Goal: Task Accomplishment & Management: Manage account settings

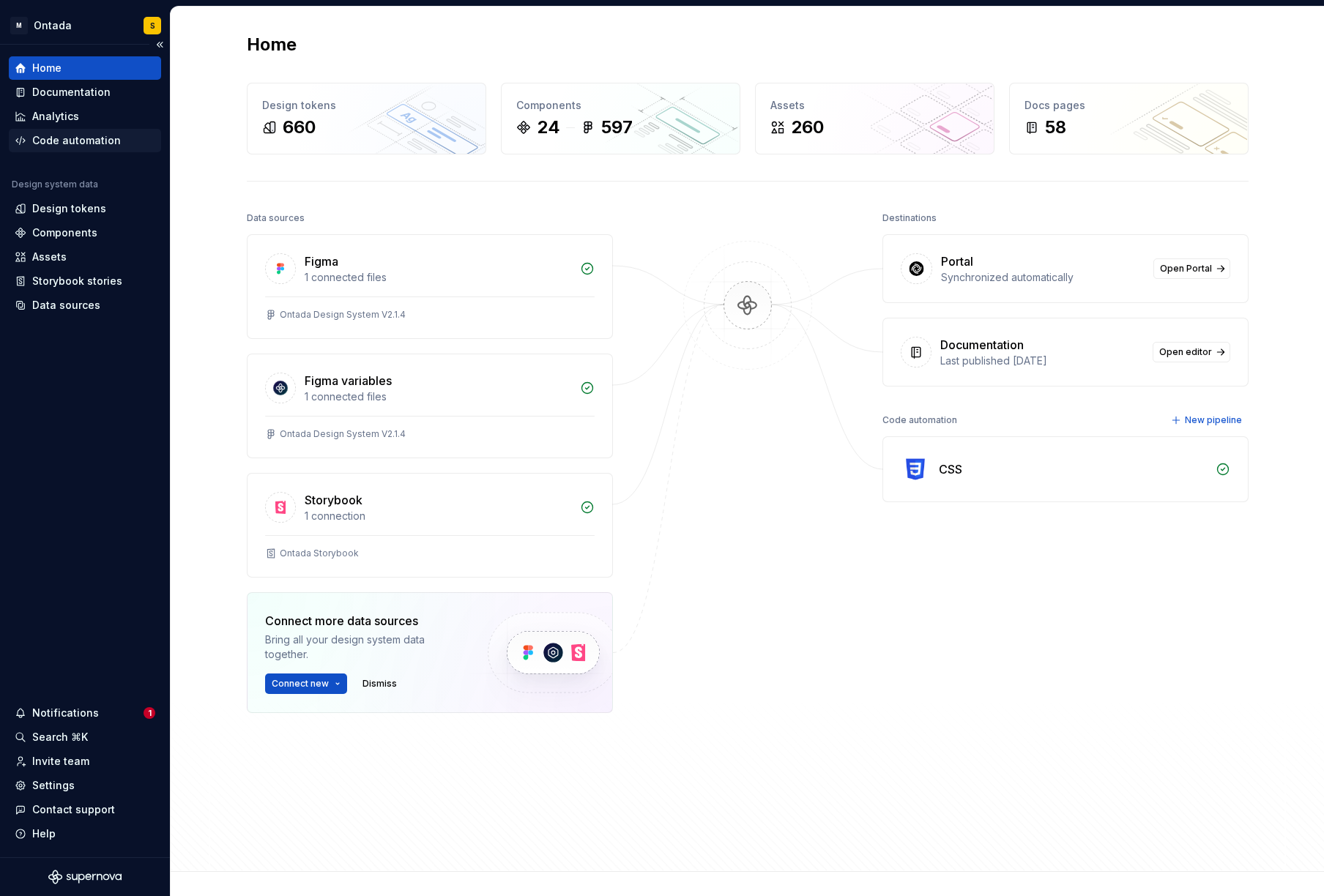
click at [92, 140] on div "Code automation" at bounding box center [77, 140] width 89 height 15
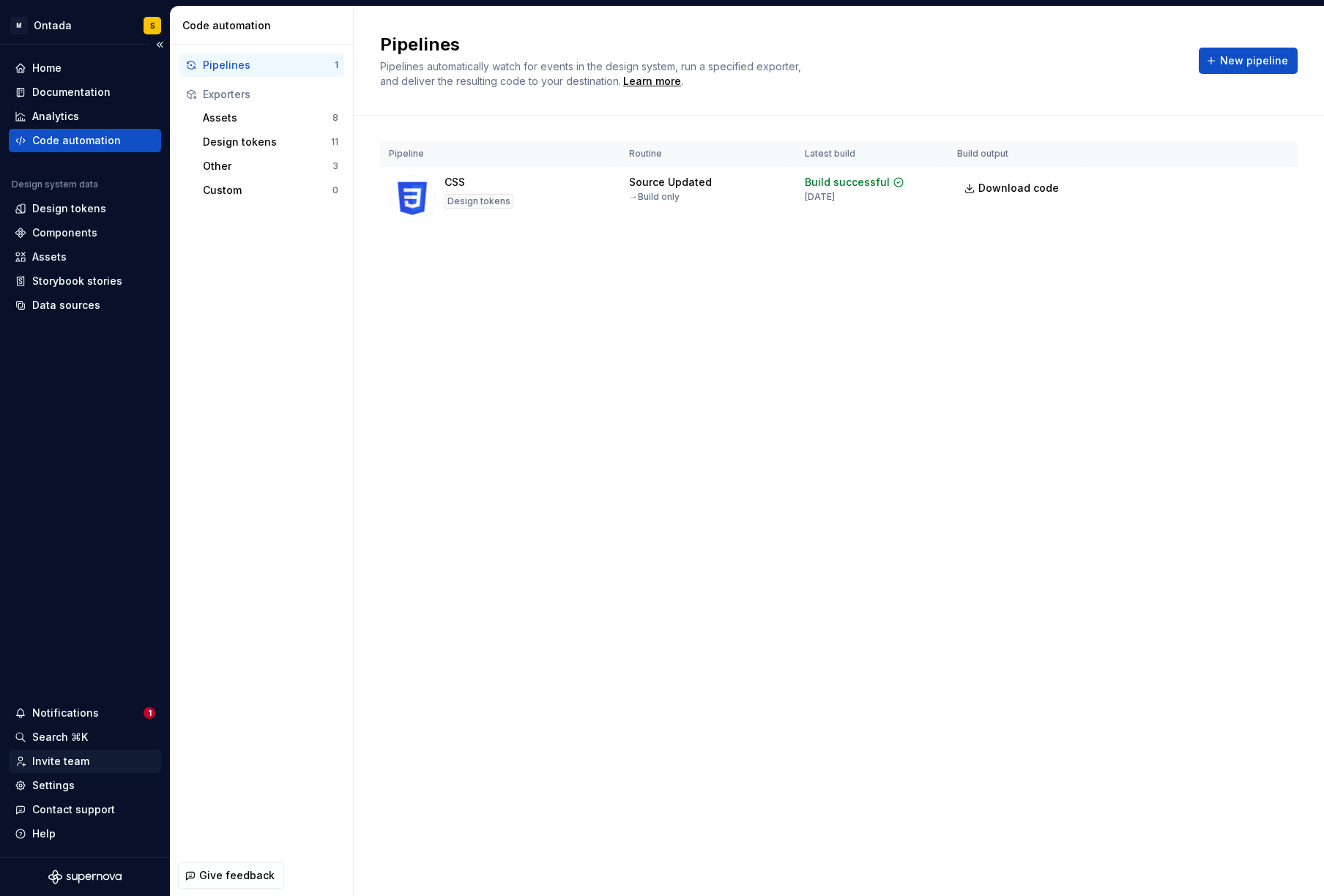
click at [79, 761] on div "Invite team" at bounding box center [60, 761] width 57 height 15
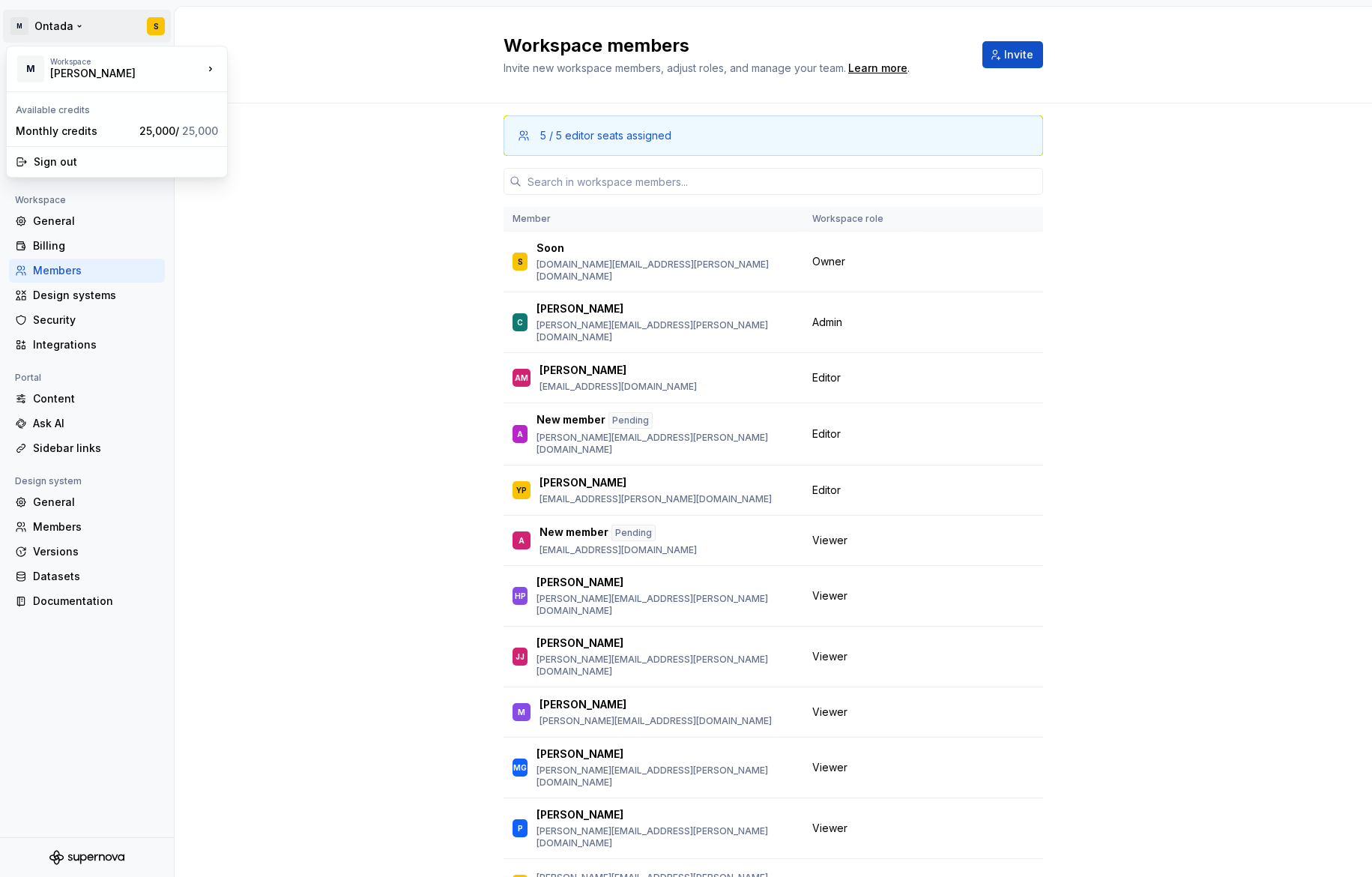
click at [58, 24] on html "M Ontada S Back Account Profile Authentication Notifications Workspace General …" at bounding box center [686, 438] width 1372 height 877
click at [63, 69] on div "McKesson" at bounding box center [114, 73] width 128 height 15
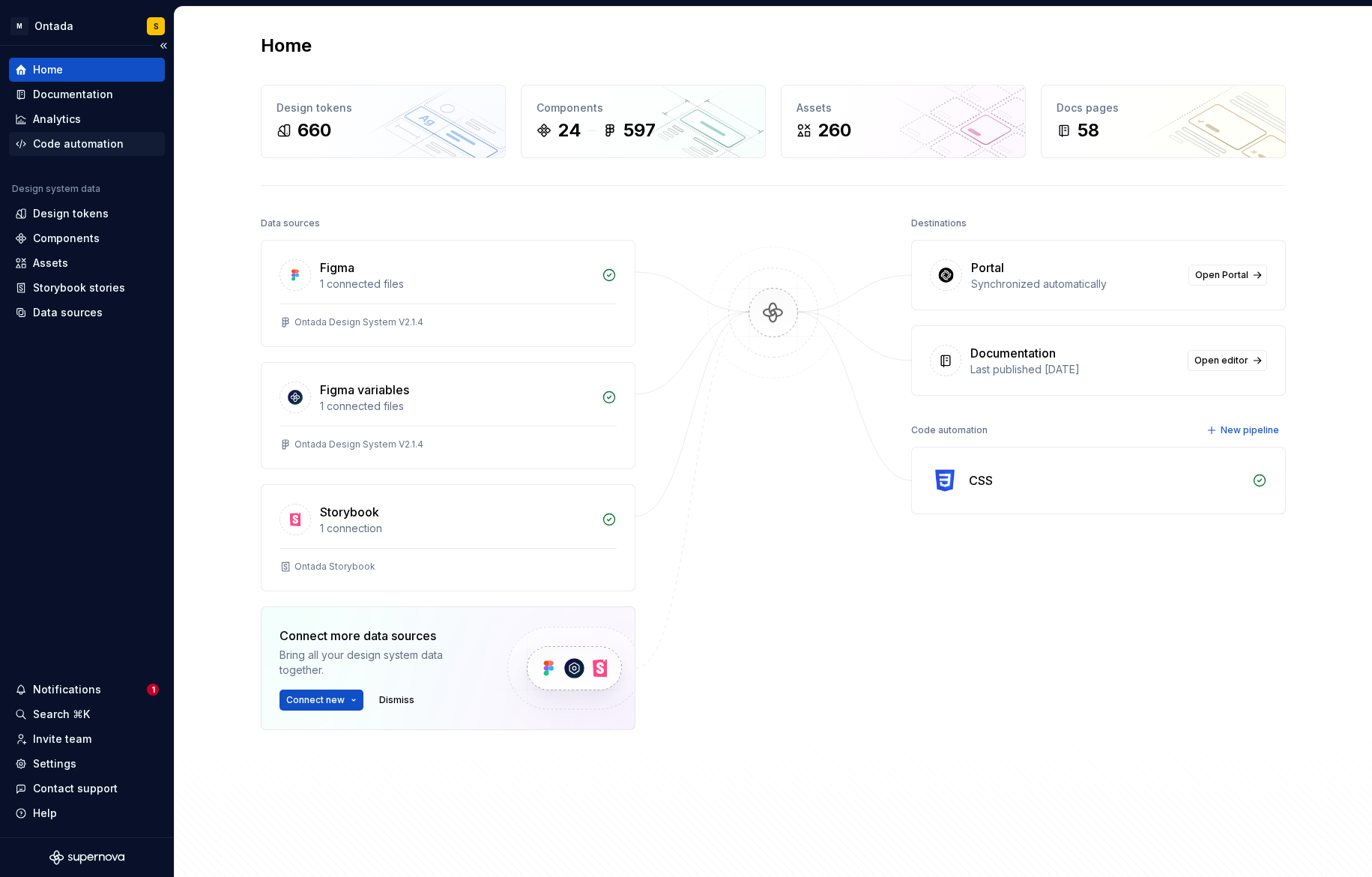
click at [57, 144] on div "Code automation" at bounding box center [78, 143] width 91 height 15
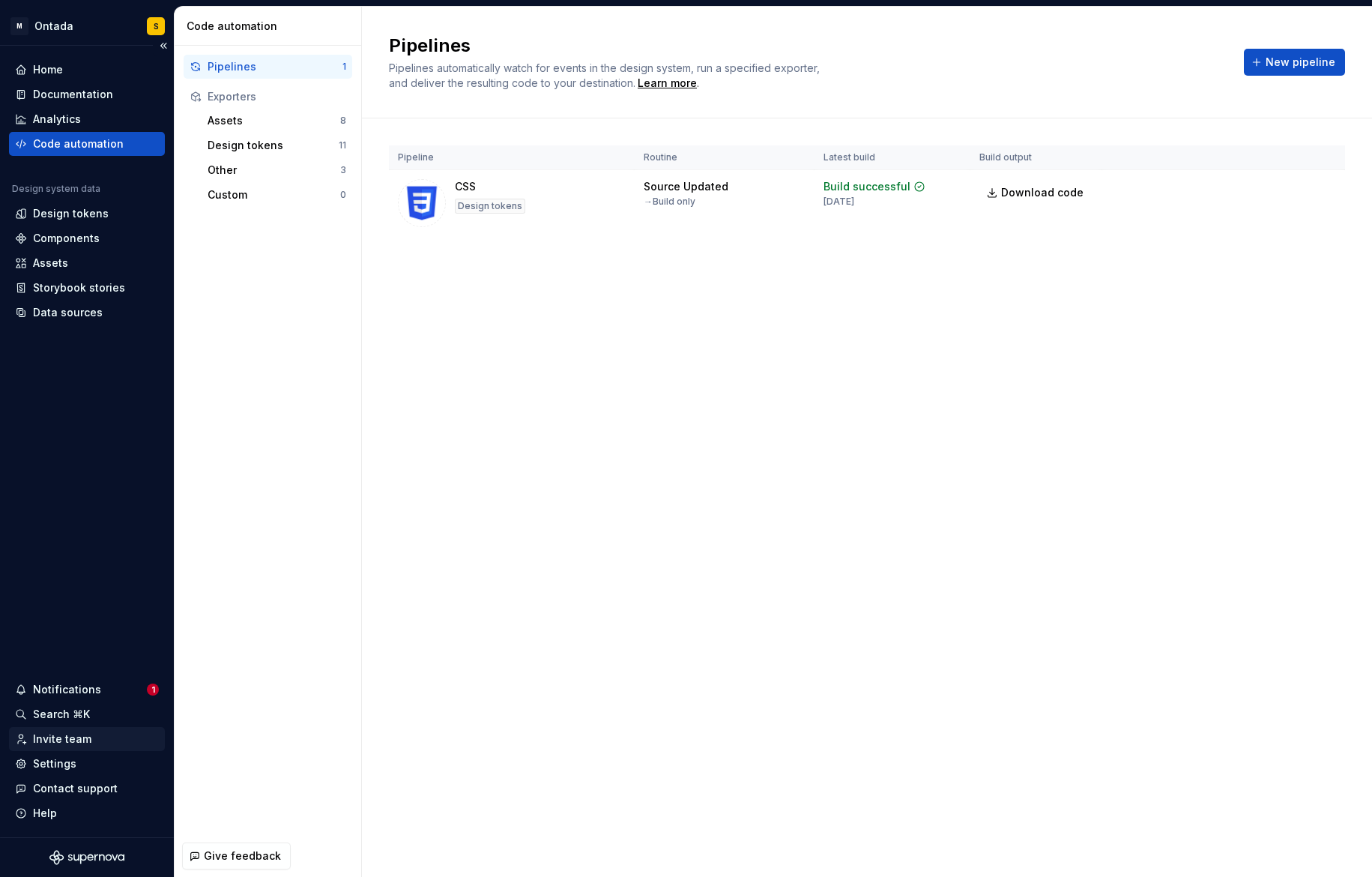
click at [72, 741] on div "Invite team" at bounding box center [62, 738] width 59 height 15
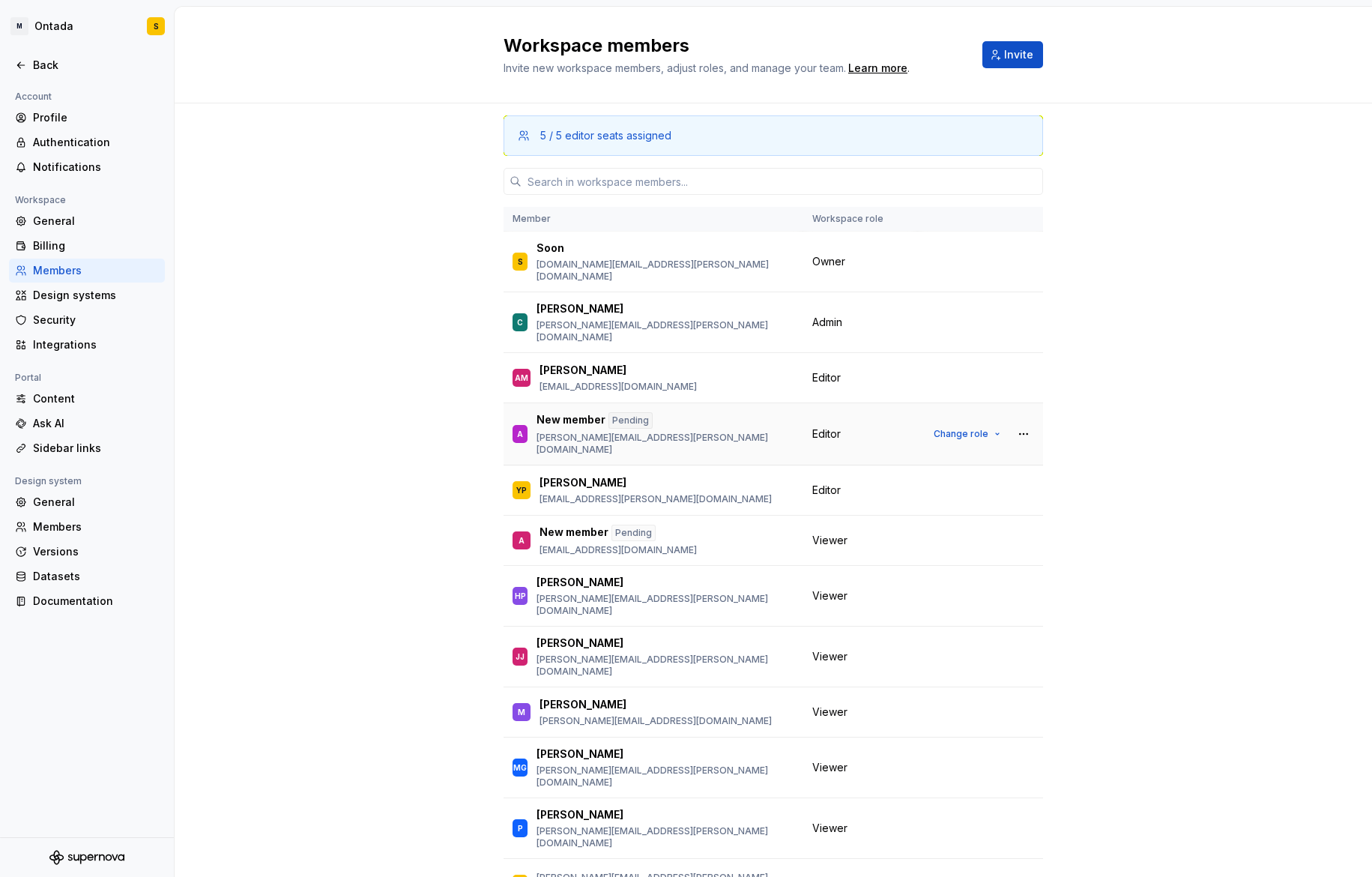
scroll to position [9, 0]
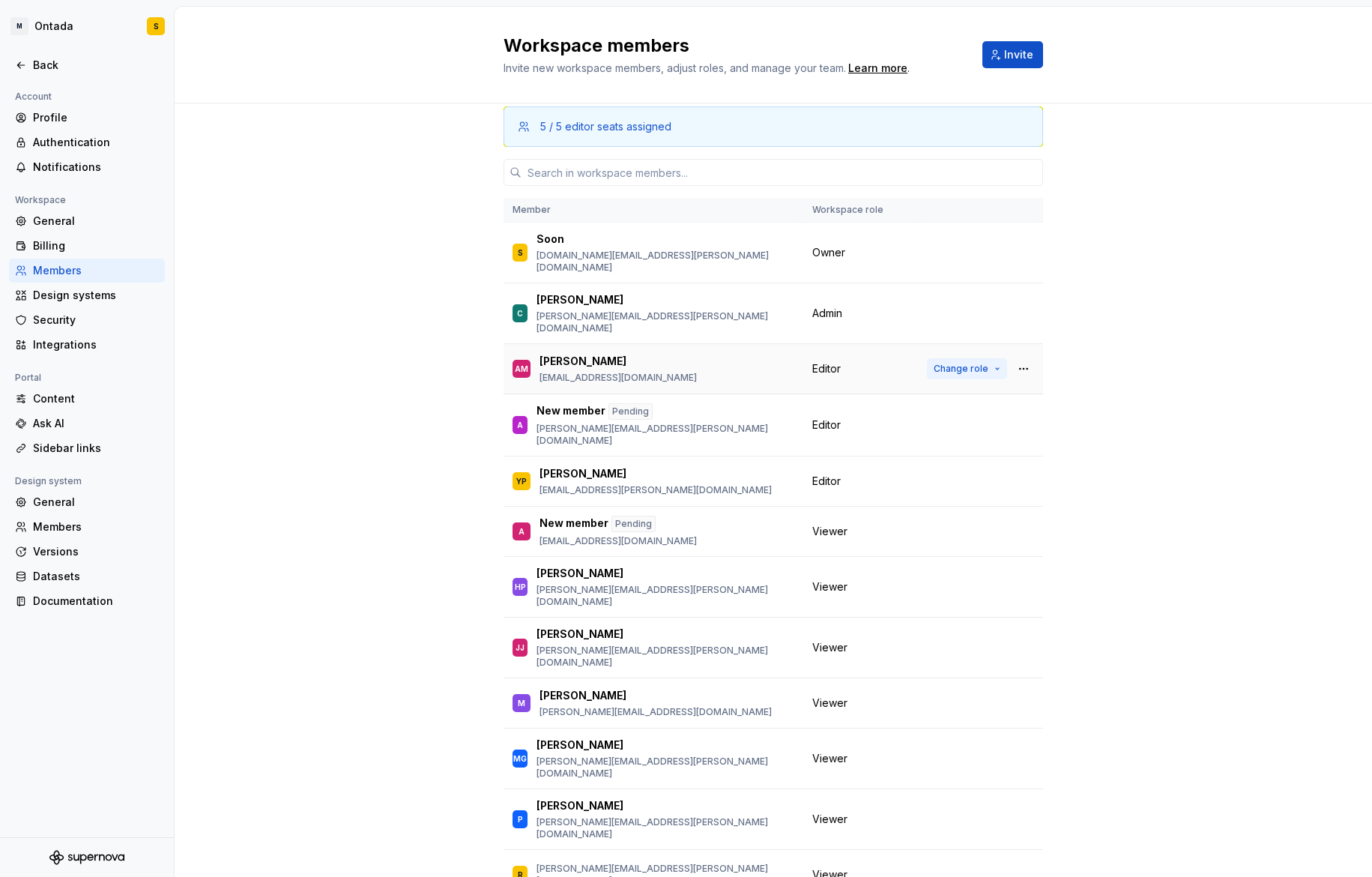
click at [972, 363] on span "Change role" at bounding box center [961, 368] width 55 height 12
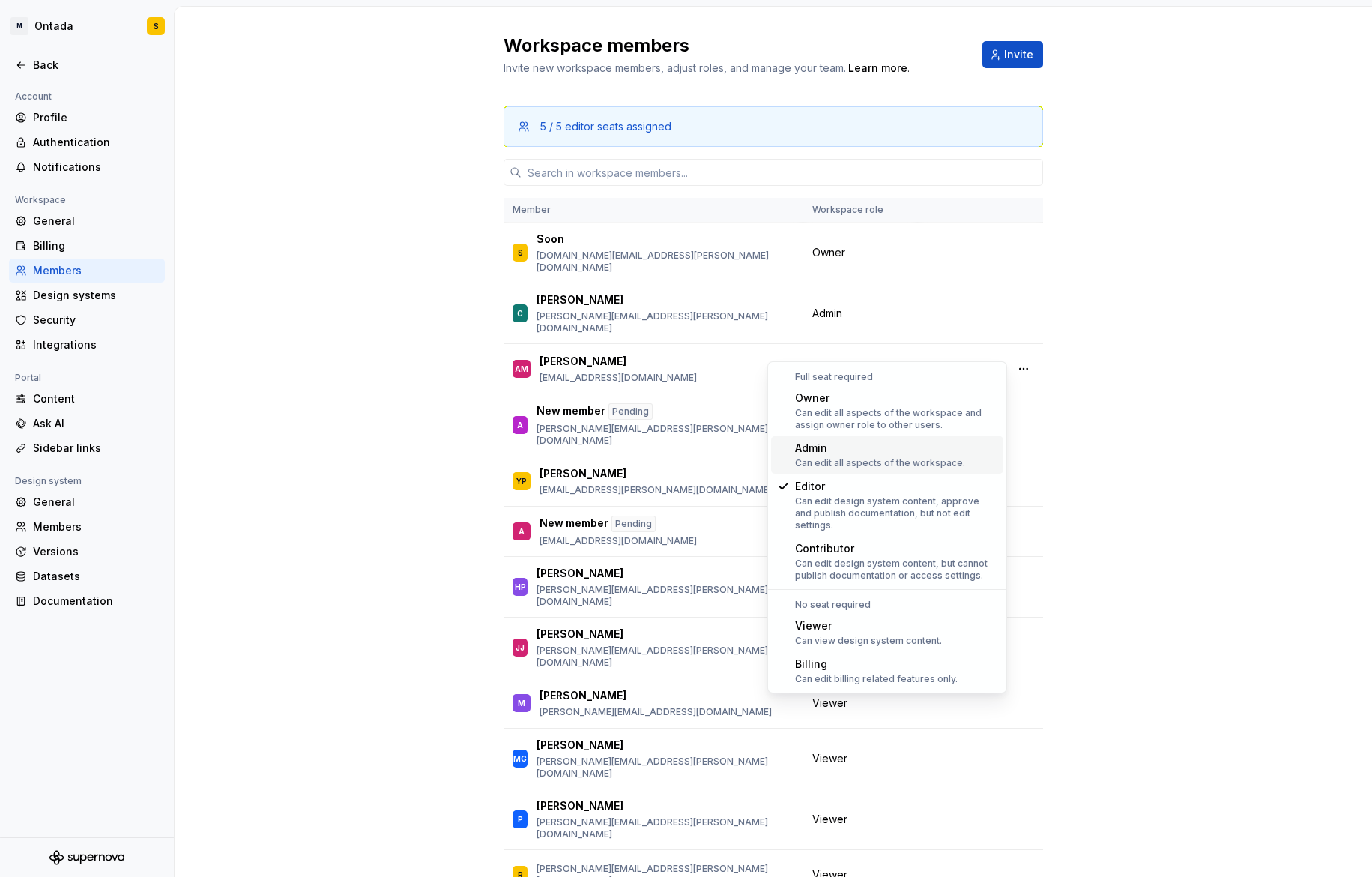
click at [892, 454] on div "Admin" at bounding box center [879, 448] width 170 height 15
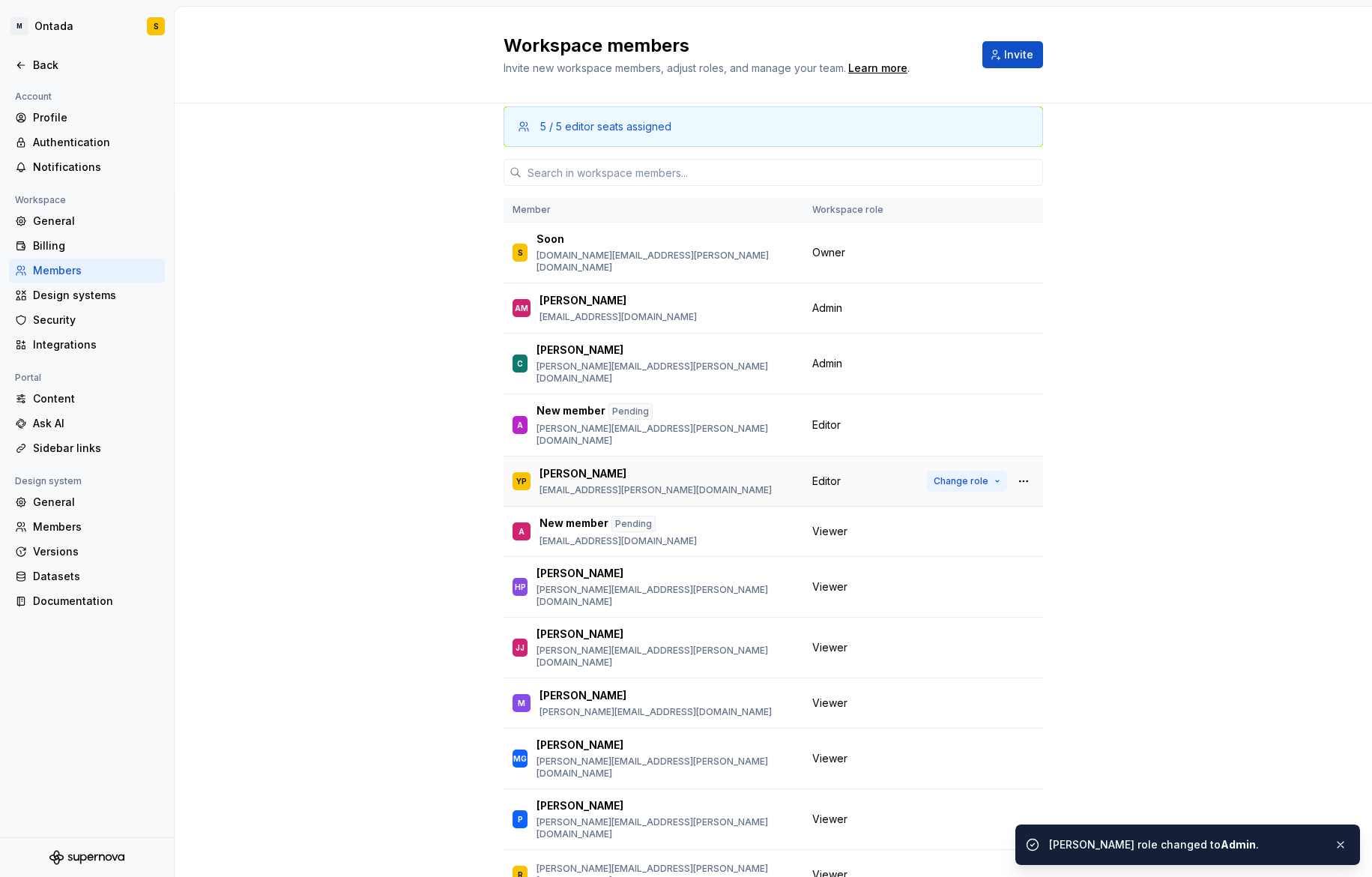
click at [977, 475] on span "Change role" at bounding box center [961, 480] width 55 height 12
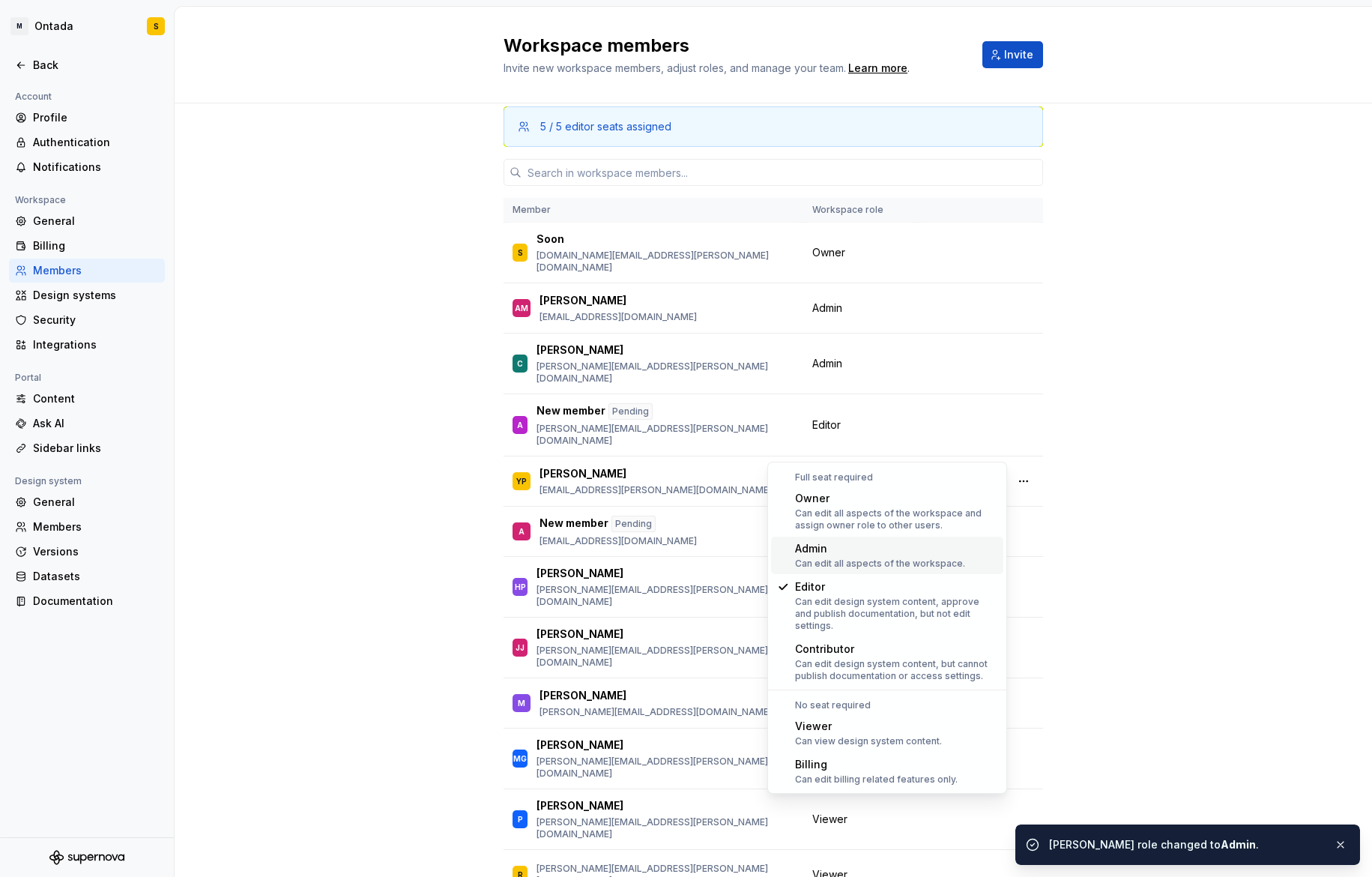
click at [869, 552] on div "Admin" at bounding box center [879, 548] width 170 height 15
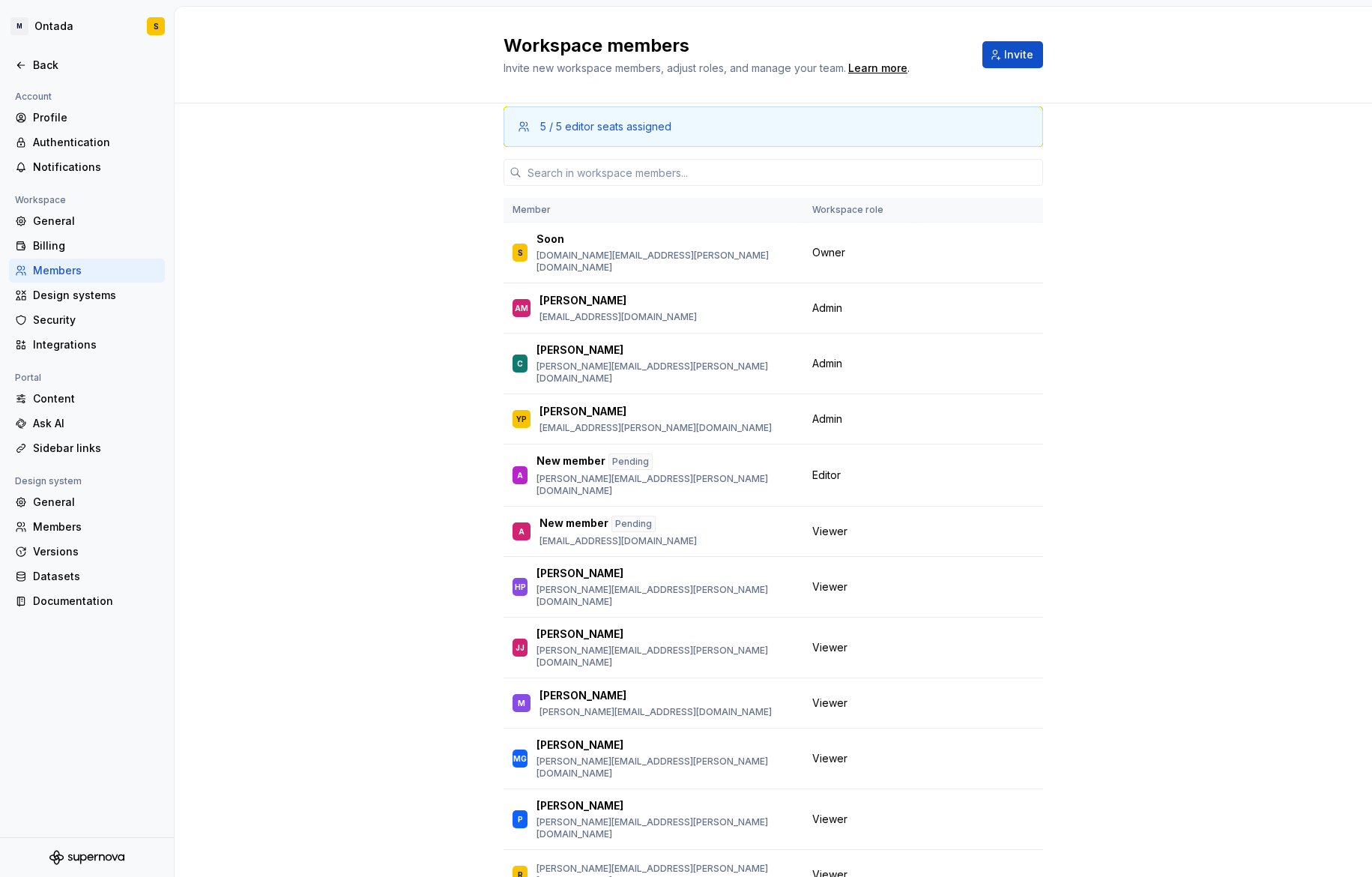
click at [1132, 489] on div "5 / 5 editor seats assigned Member Workspace role S Soon soohun.kim@mckesson.co…" at bounding box center [773, 525] width 1197 height 862
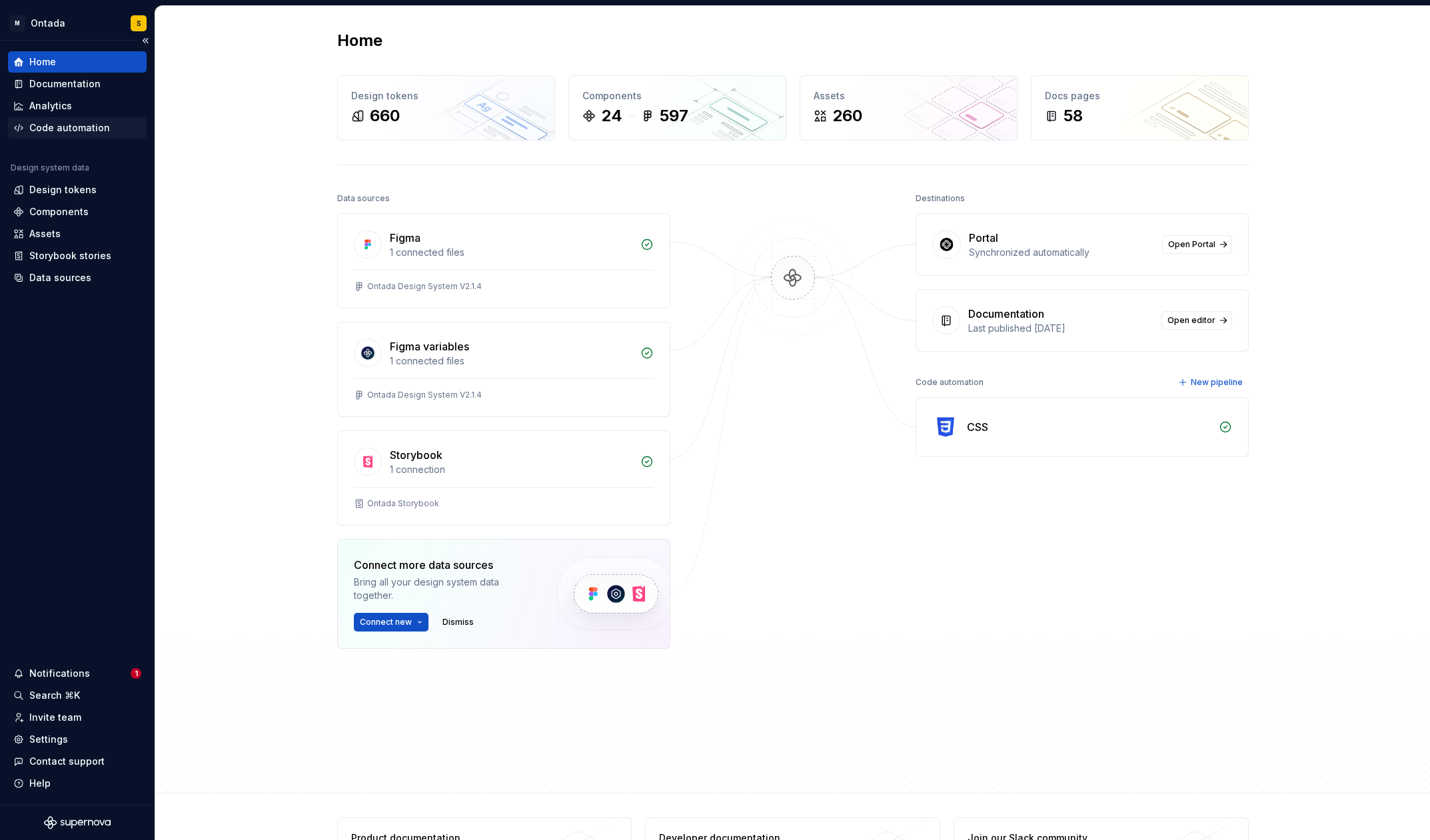
click at [61, 118] on div "Code automation" at bounding box center [77, 127] width 139 height 22
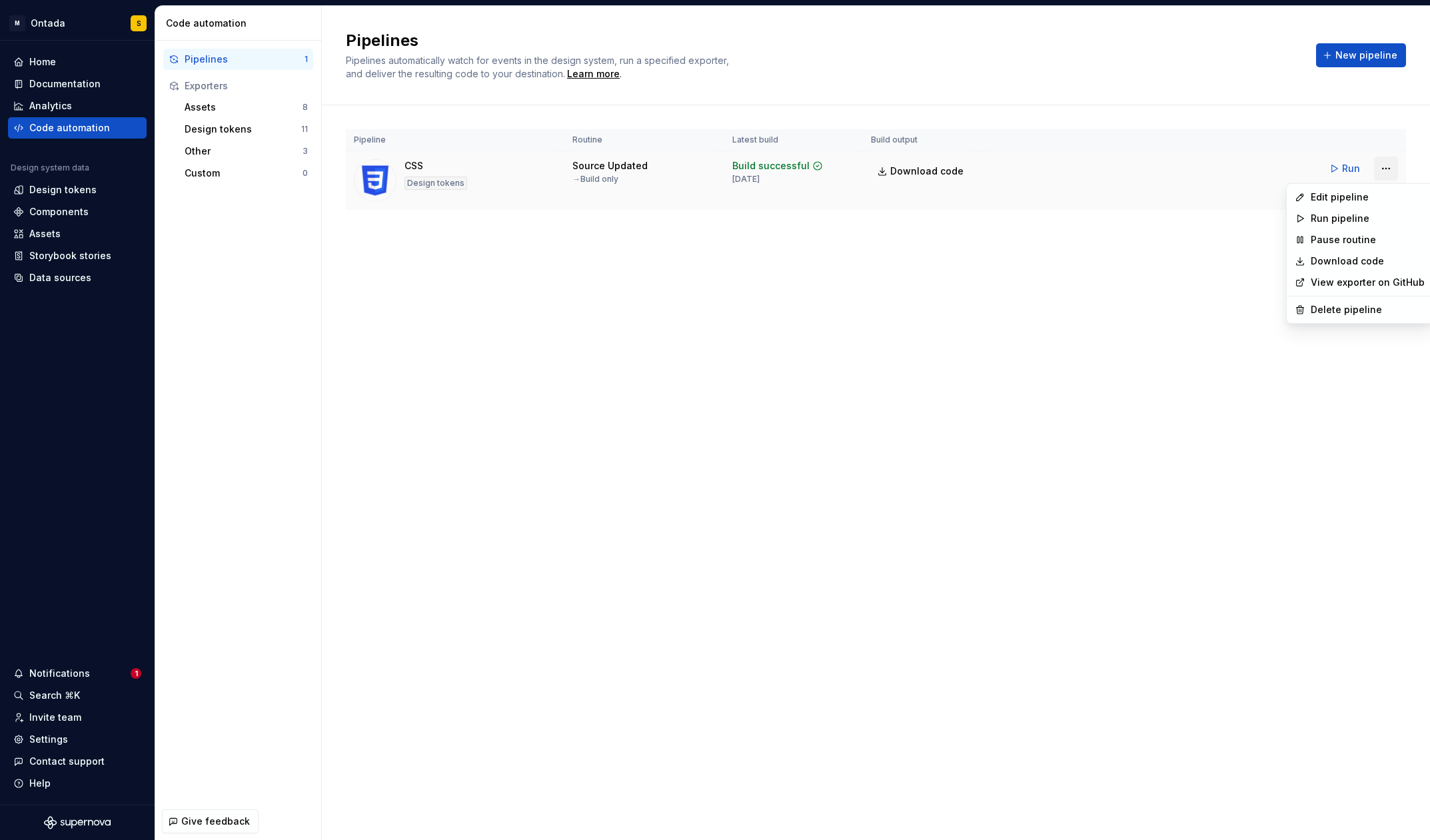
click at [1220, 170] on html "M Ontada S Home Documentation Analytics Code automation Design system data Desi…" at bounding box center [715, 420] width 1430 height 840
click at [1220, 169] on html "M Ontada S Home Documentation Analytics Code automation Design system data Desi…" at bounding box center [715, 420] width 1430 height 840
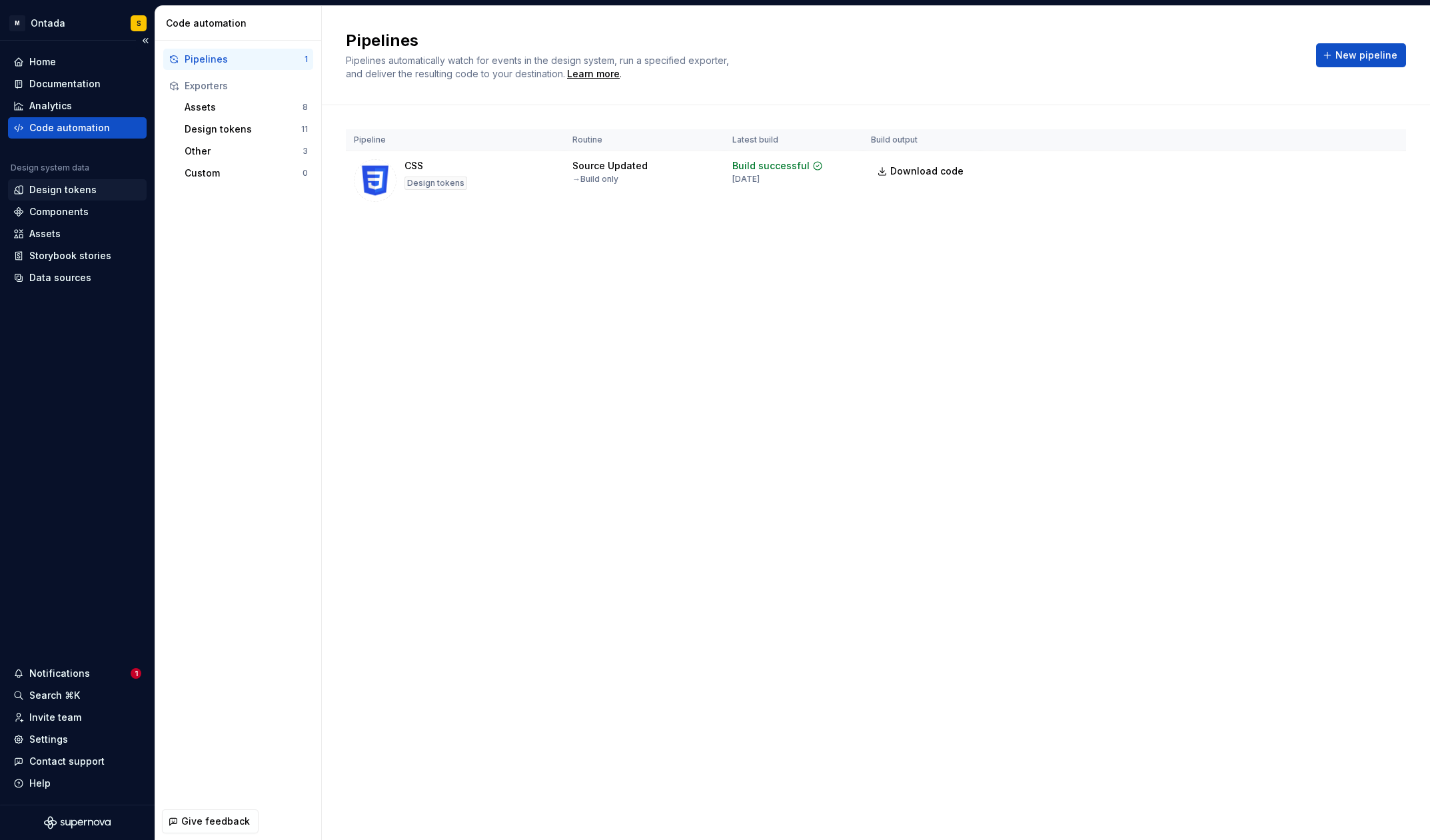
click at [75, 191] on div "Design tokens" at bounding box center [63, 189] width 68 height 13
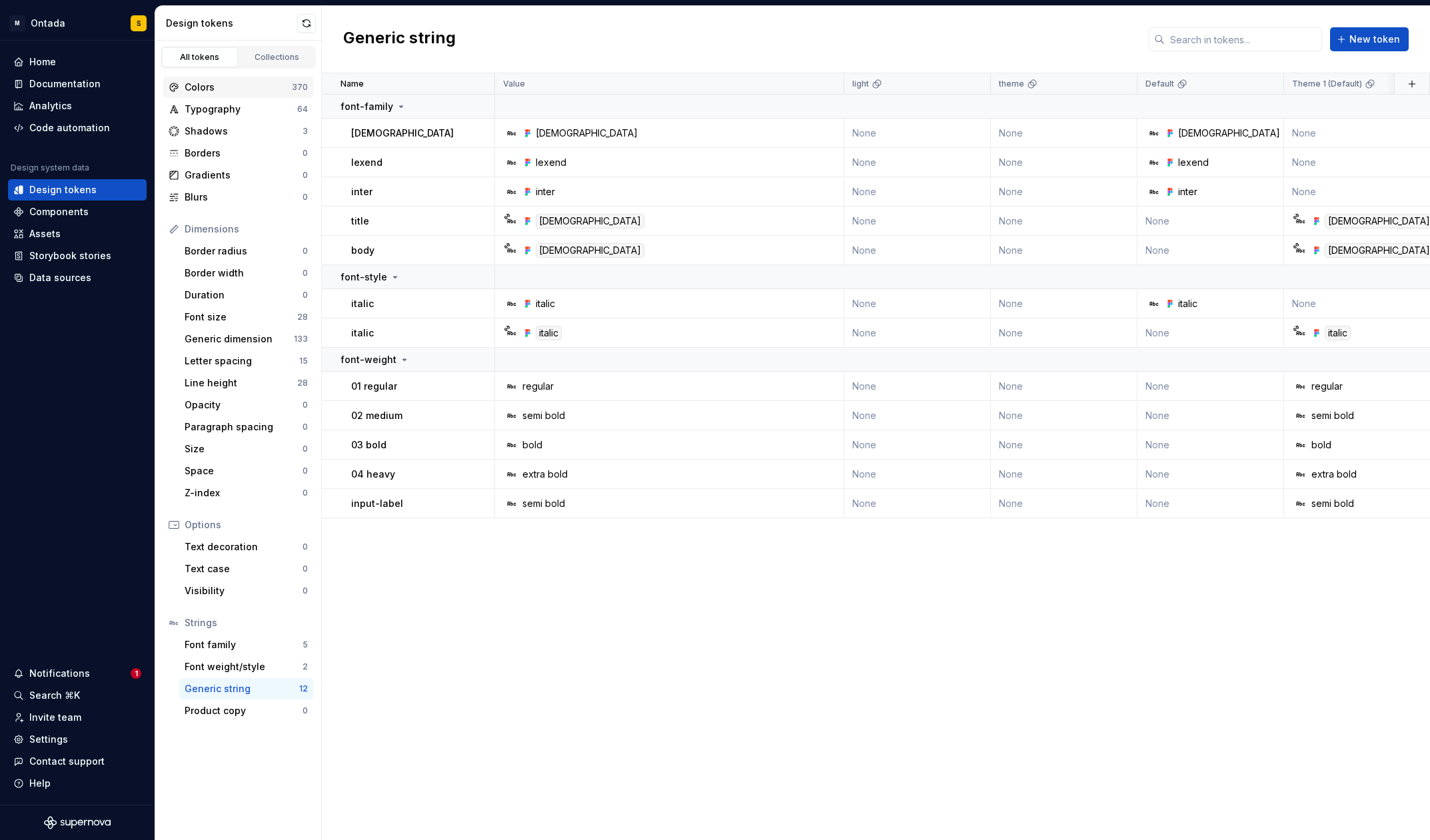
click at [244, 79] on div "Colors 370" at bounding box center [238, 87] width 150 height 22
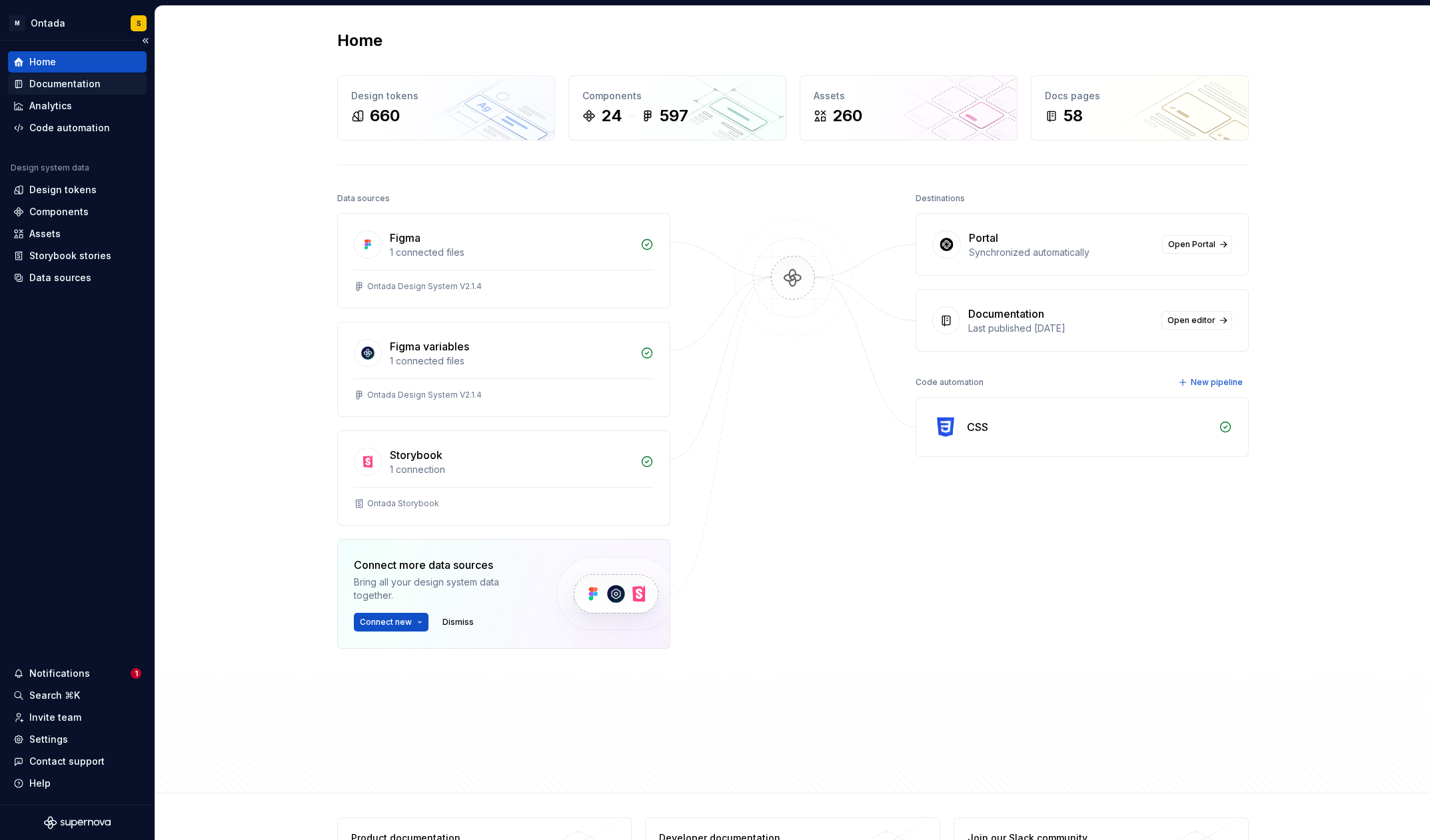
click at [70, 88] on div "Documentation" at bounding box center [65, 84] width 71 height 13
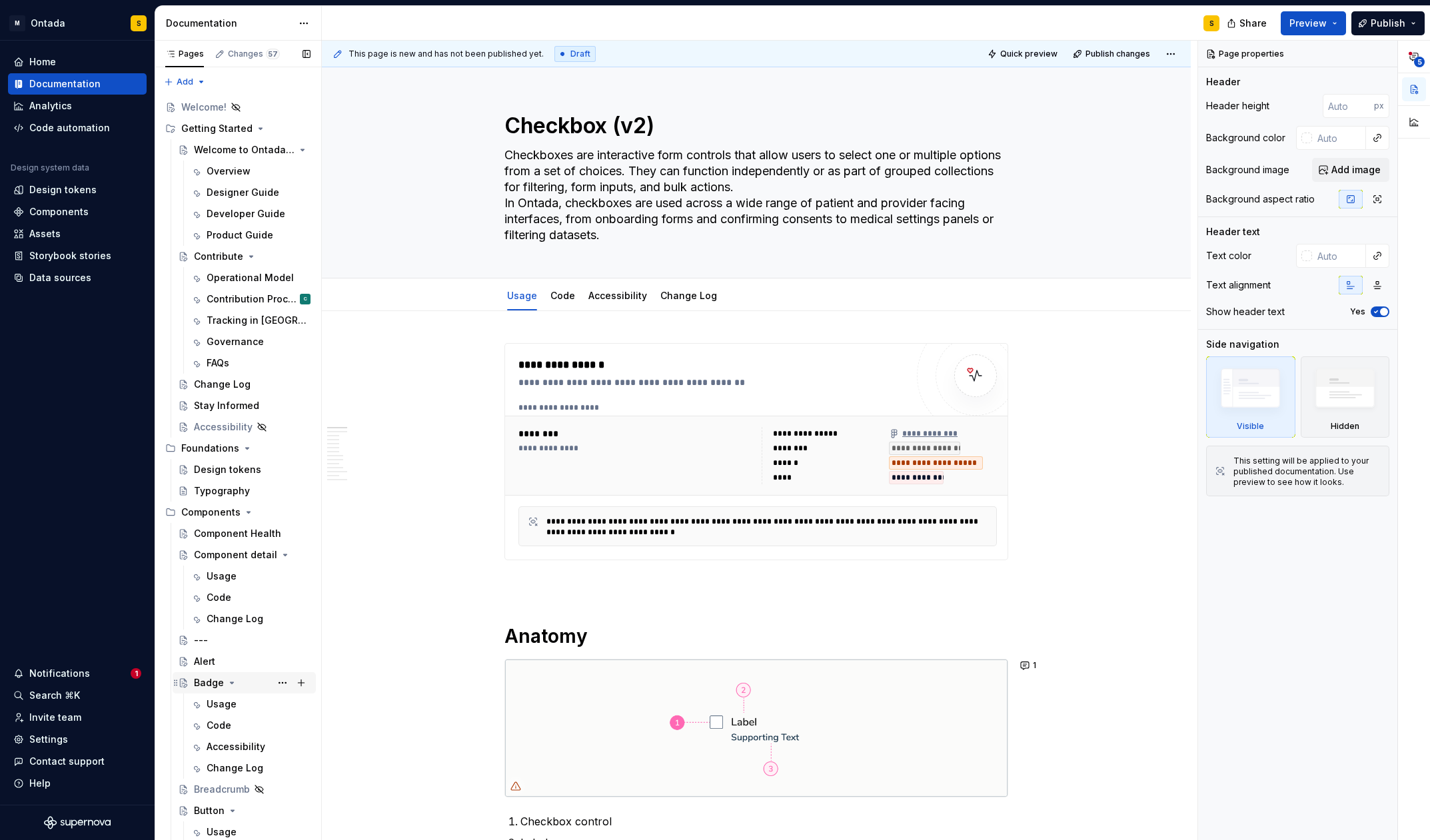
click at [211, 685] on div "Badge" at bounding box center [208, 682] width 30 height 13
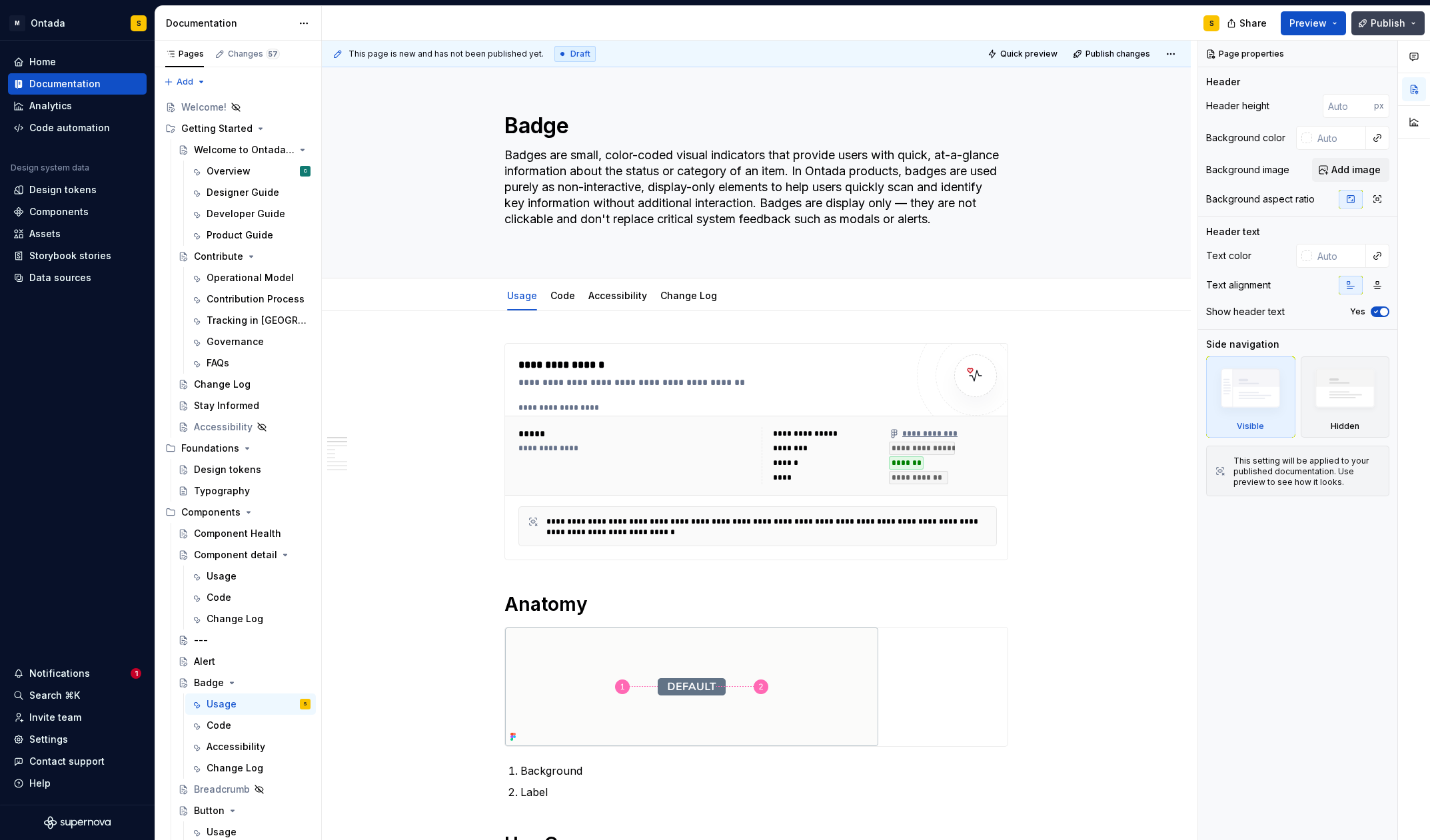
click at [1414, 24] on button "Publish" at bounding box center [1387, 23] width 73 height 24
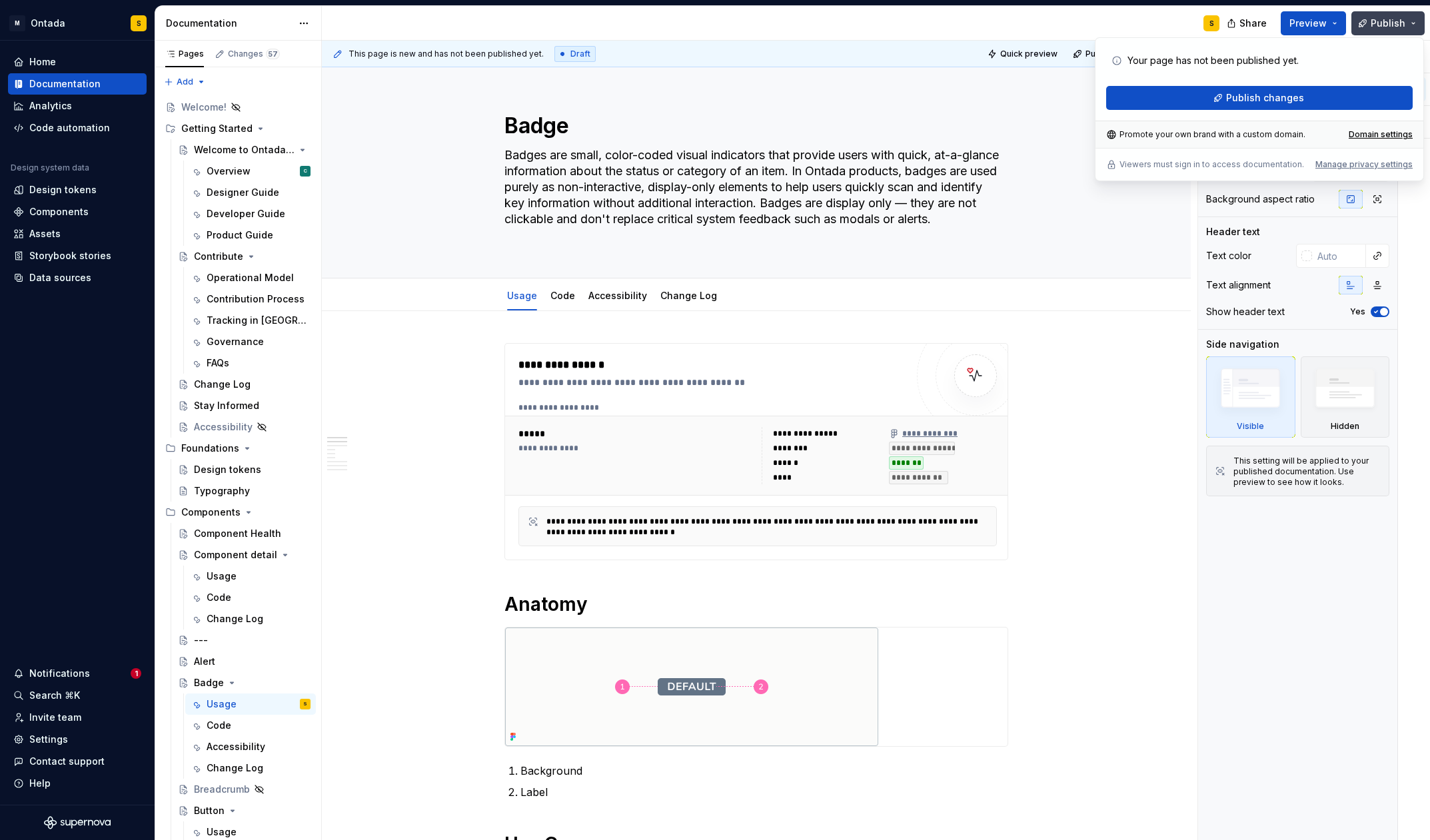
click at [1413, 24] on button "Publish" at bounding box center [1387, 23] width 73 height 24
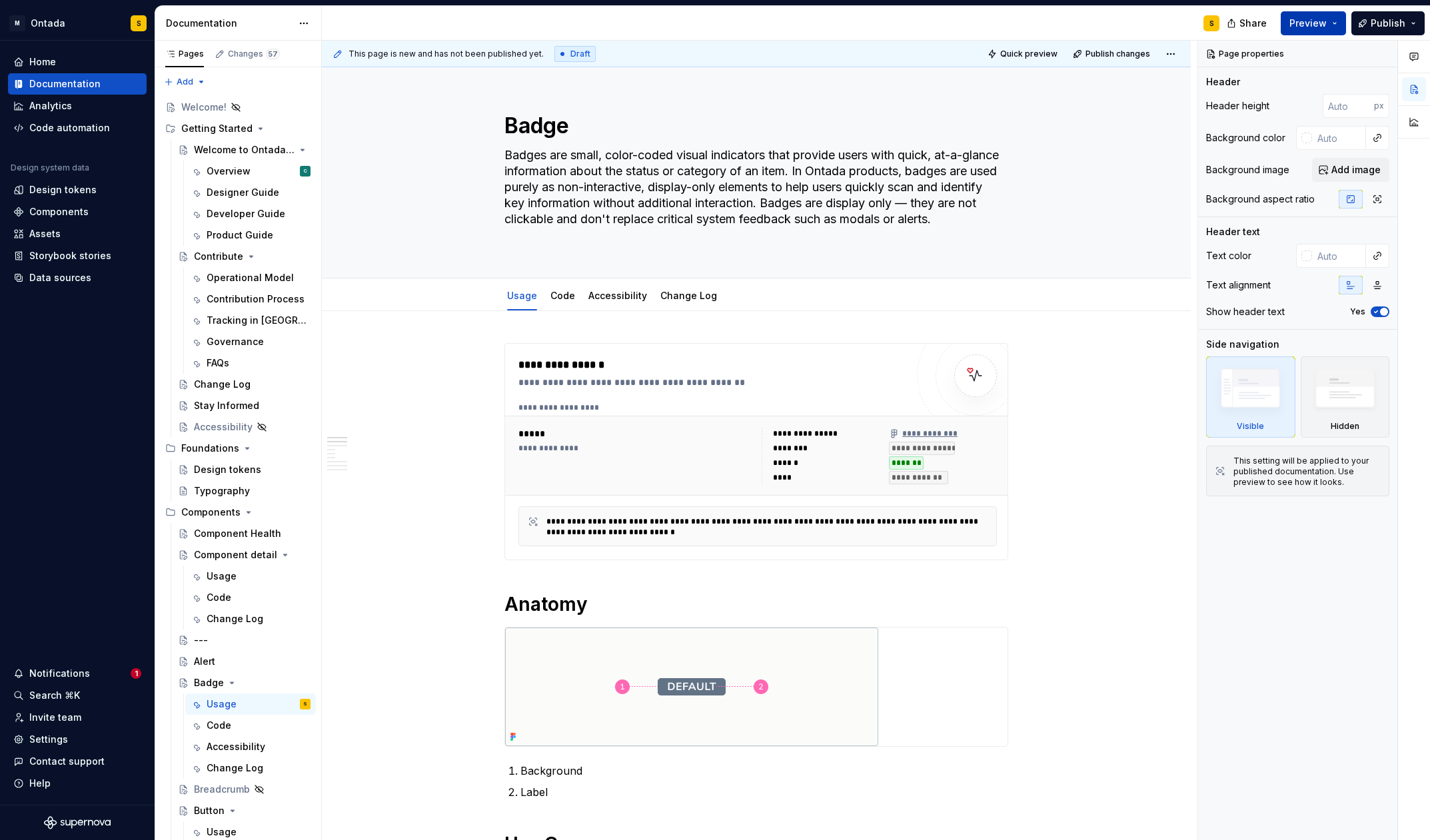
click at [1337, 26] on button "Preview" at bounding box center [1314, 23] width 66 height 24
click at [1410, 15] on button "Publish" at bounding box center [1387, 23] width 73 height 24
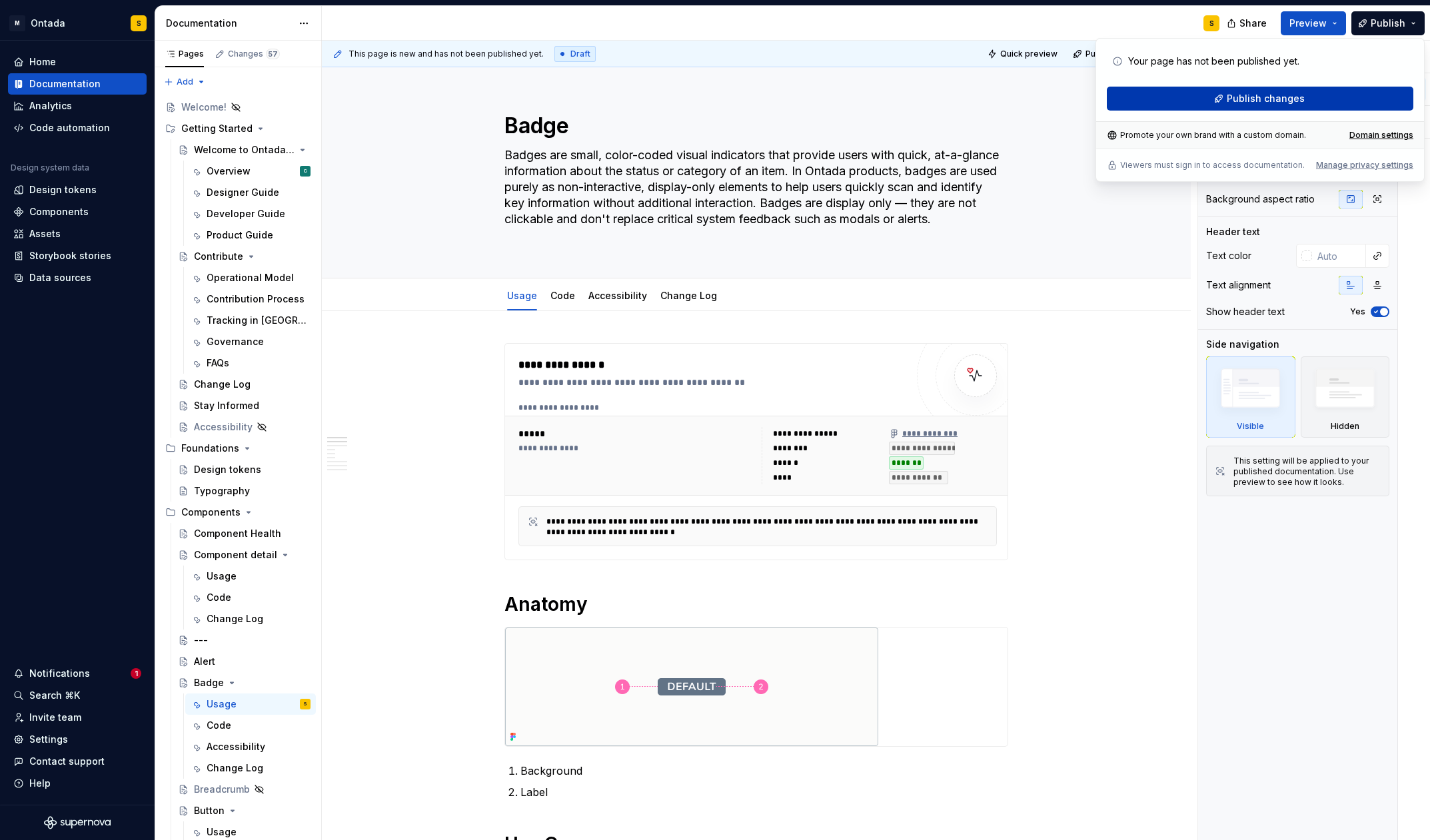
click at [1317, 95] on button "Publish changes" at bounding box center [1260, 98] width 307 height 24
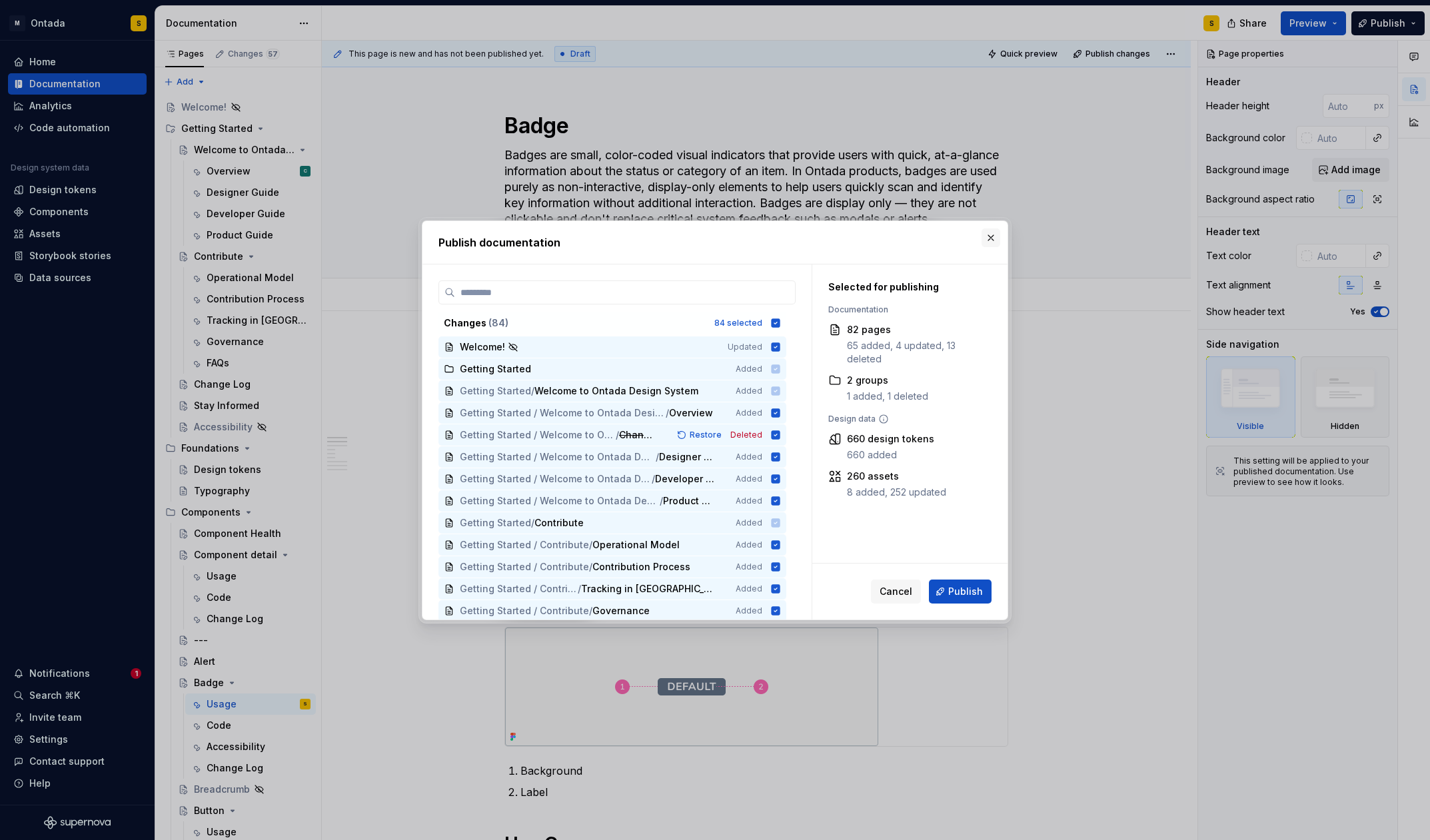
click at [992, 240] on button "button" at bounding box center [990, 238] width 19 height 19
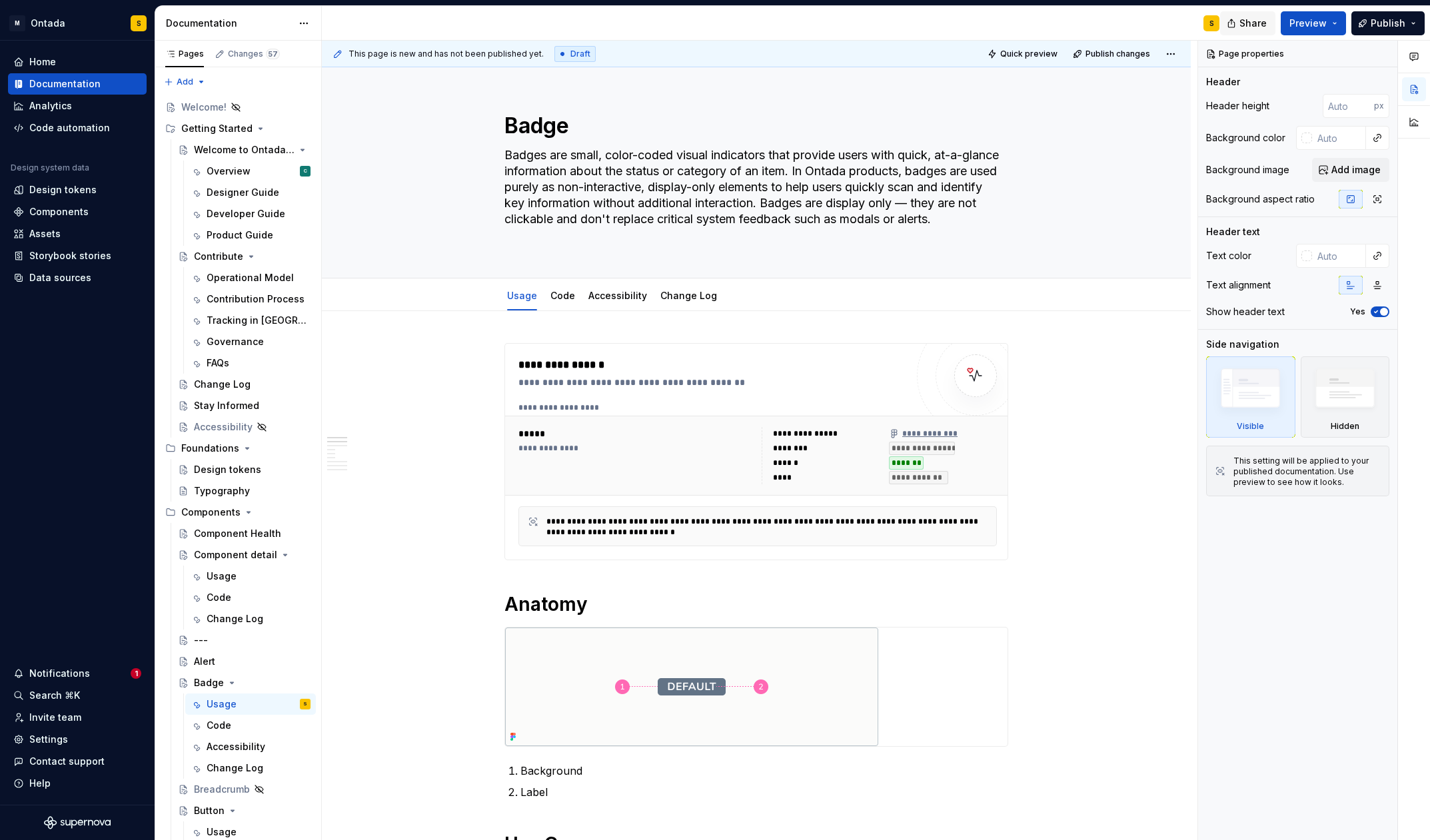
click at [1263, 19] on span "Share" at bounding box center [1252, 23] width 27 height 13
click at [1228, 80] on span "Copy link" at bounding box center [1238, 77] width 43 height 13
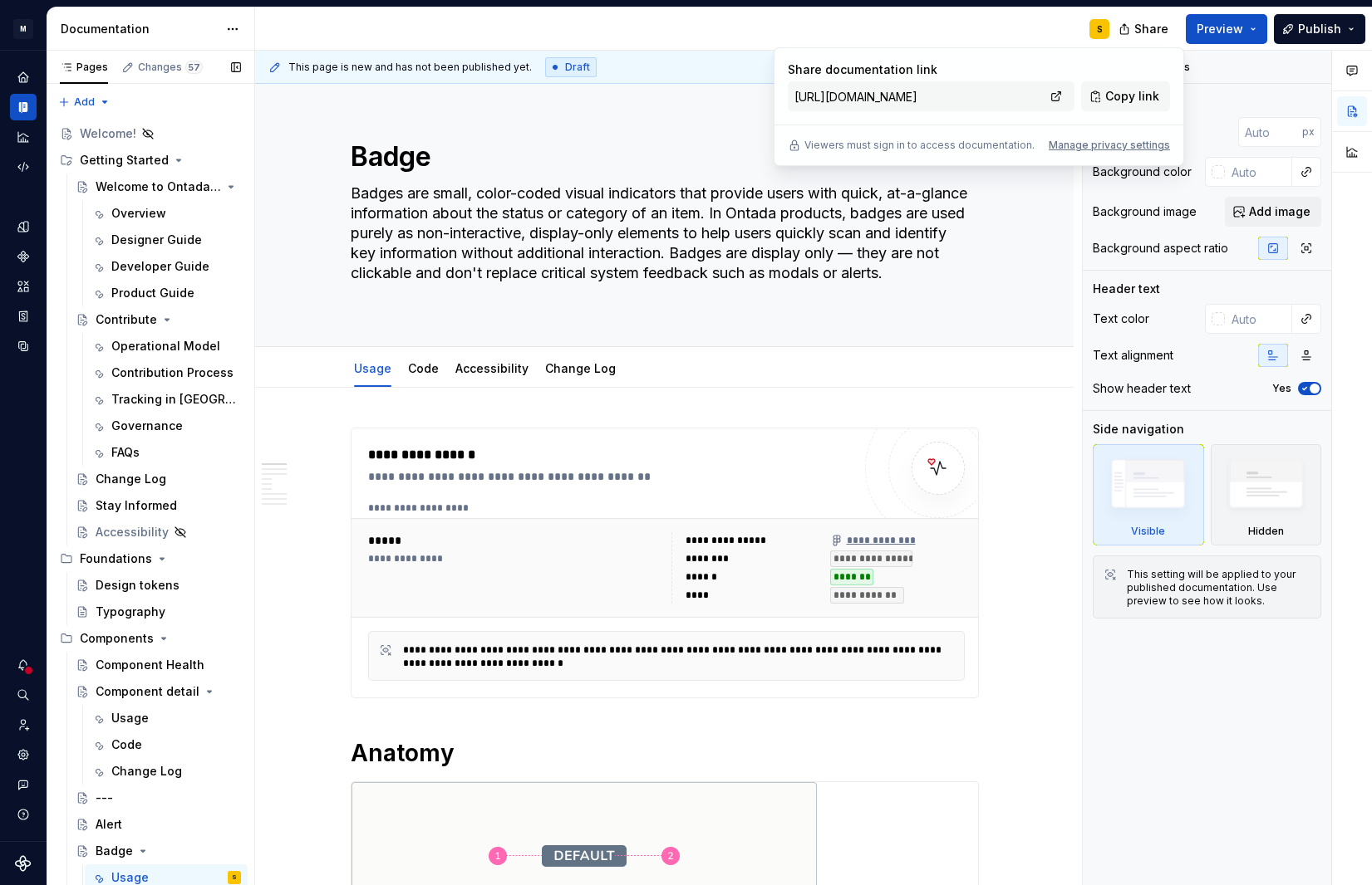
type textarea "*"
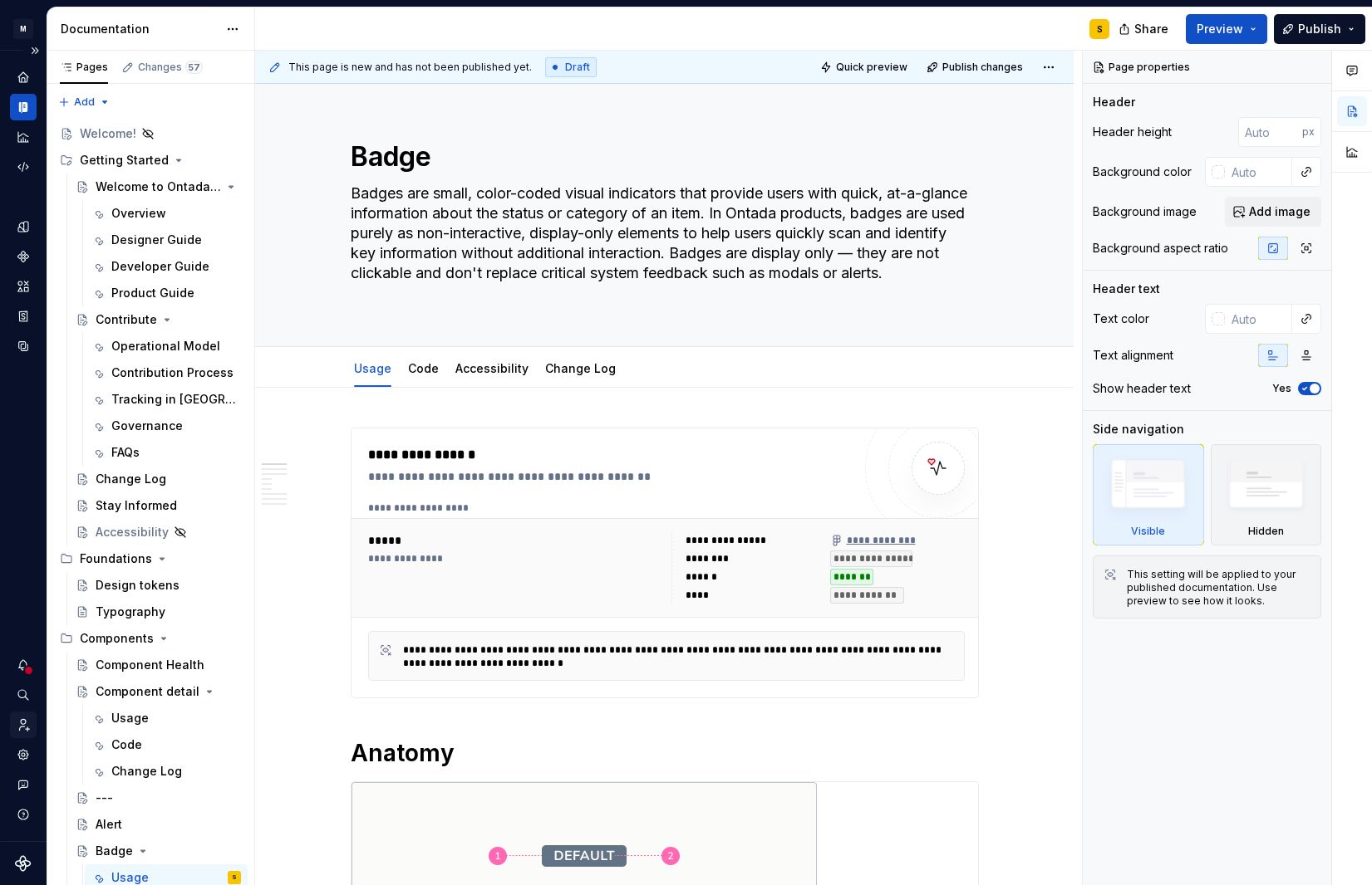
click at [26, 715] on div "Invite team" at bounding box center [23, 724] width 27 height 27
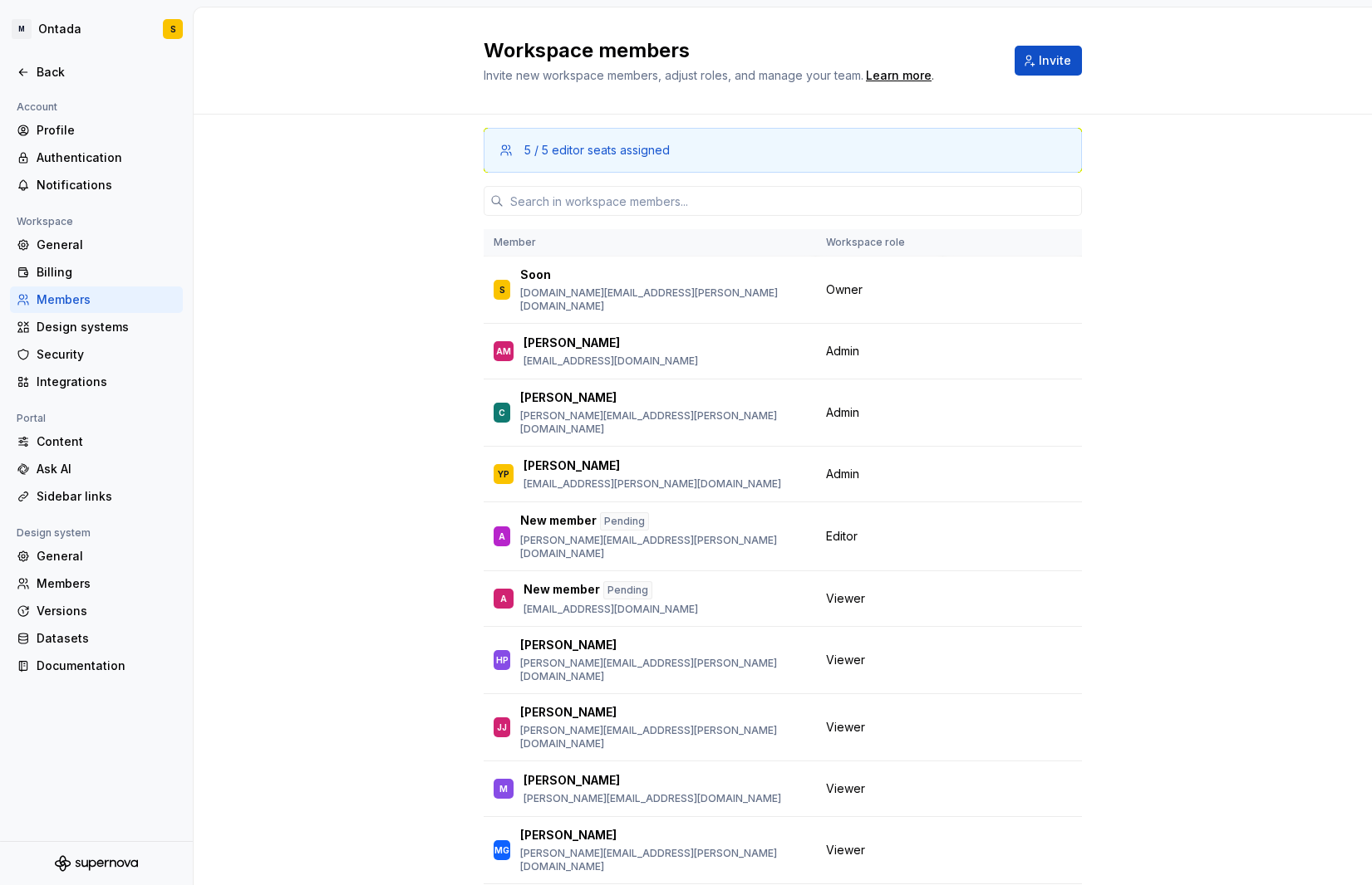
scroll to position [102, 0]
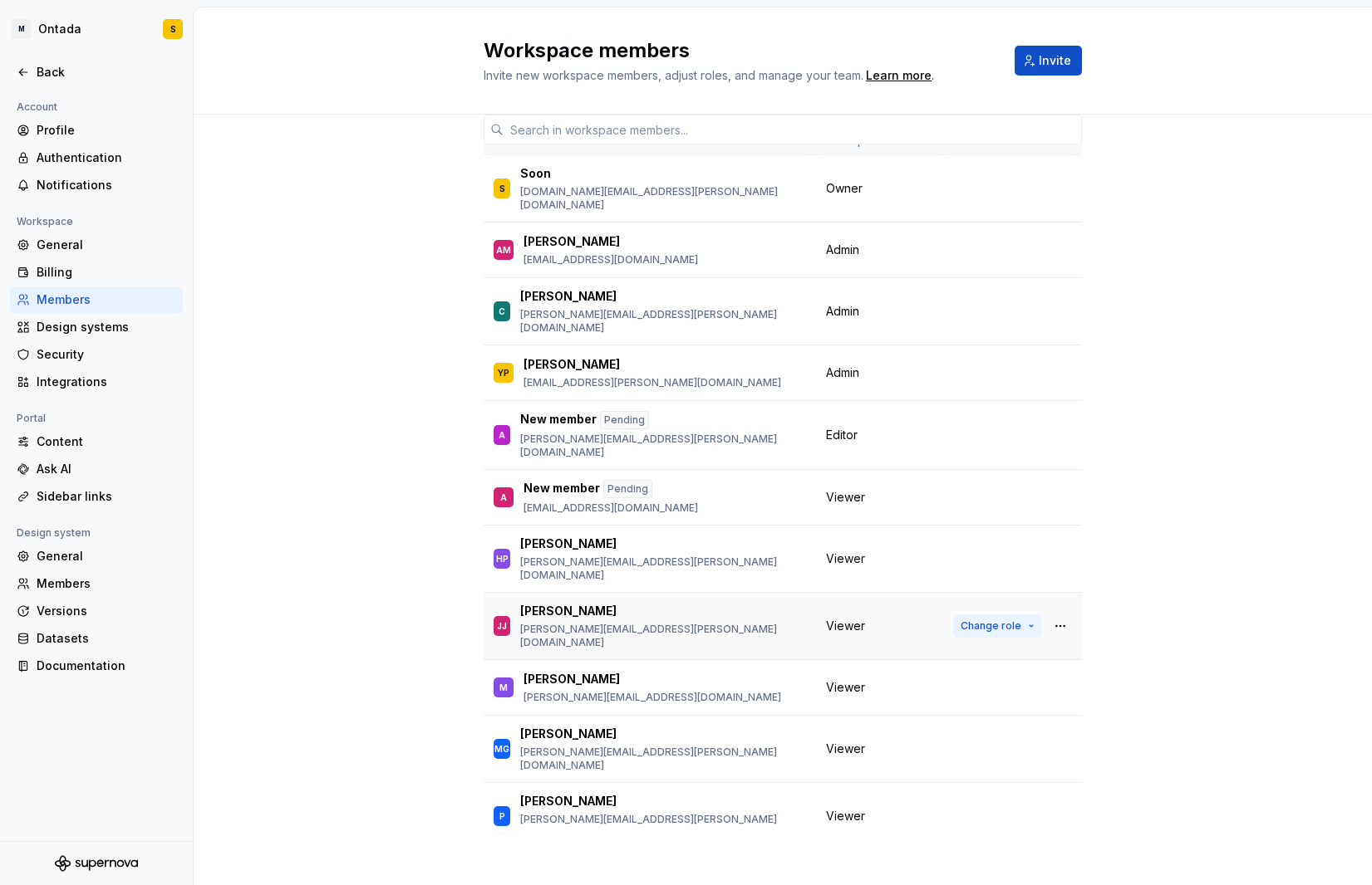
click at [1035, 615] on button "Change role" at bounding box center [998, 626] width 89 height 23
click at [373, 561] on div "5 / 5 editor seats assigned Member Workspace role S Soon soohun.kim@mckesson.co…" at bounding box center [783, 452] width 1178 height 878
click at [1037, 615] on button "Change role" at bounding box center [998, 626] width 89 height 23
click at [317, 552] on div "5 / 5 editor seats assigned Member Workspace role S Soon soohun.kim@mckesson.co…" at bounding box center [783, 452] width 1178 height 878
